Goal: Information Seeking & Learning: Find specific fact

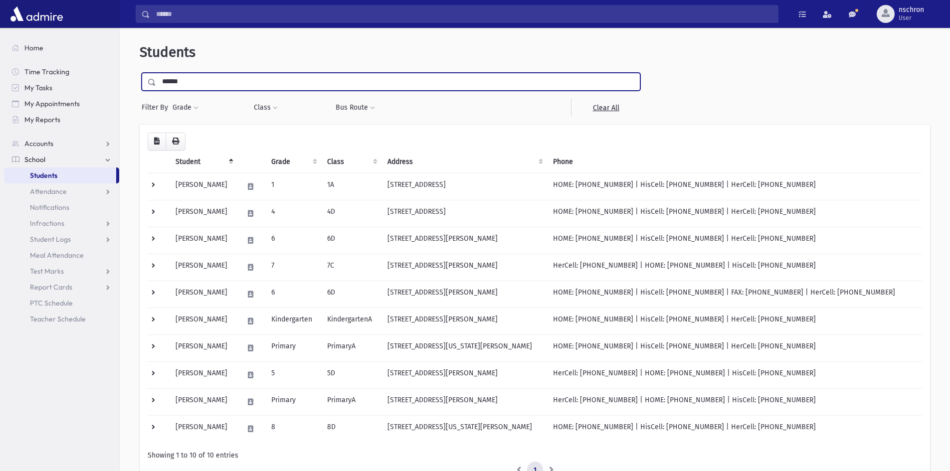
click at [192, 77] on input "******" at bounding box center [398, 82] width 484 height 18
type input "*"
type input "*********"
click at [140, 73] on input "submit" at bounding box center [154, 79] width 28 height 13
